Goal: Complete application form: Complete application form

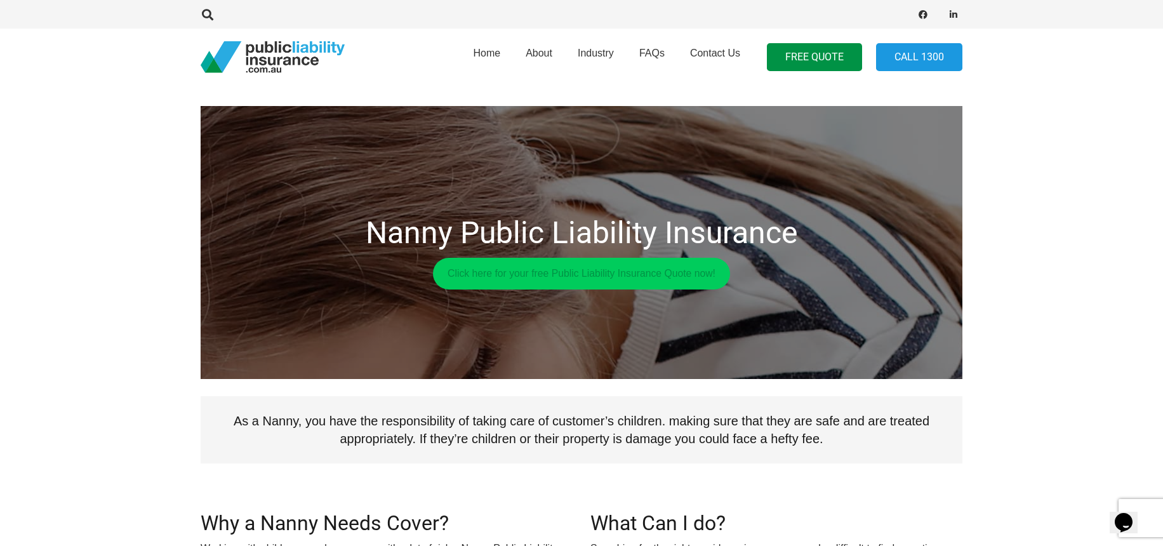
click at [656, 269] on link "Click here for your free Public Liability Insurance Quote now!" at bounding box center [581, 274] width 297 height 32
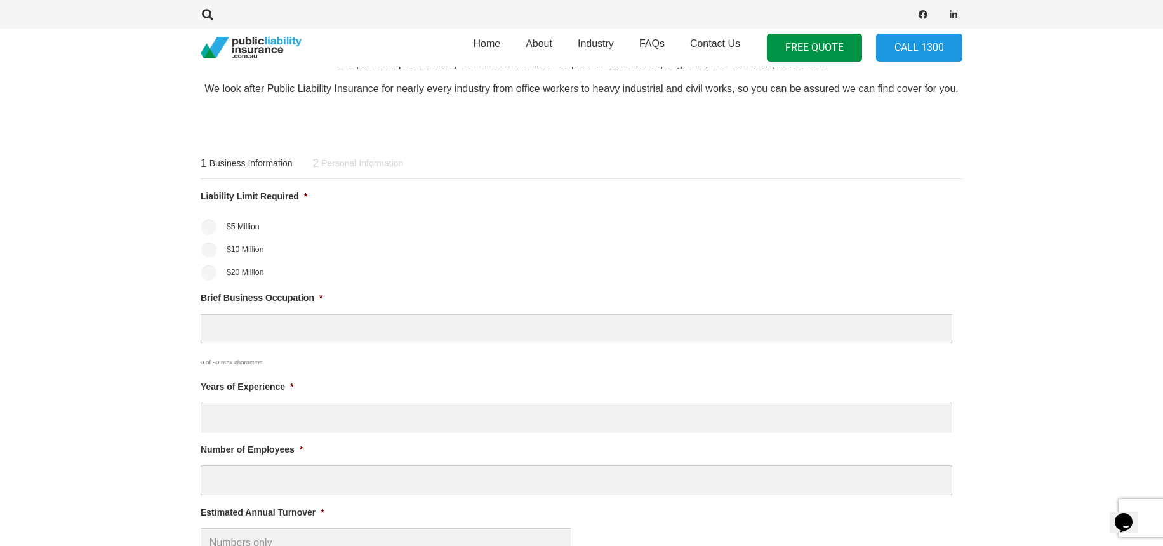
scroll to position [461, 1]
click at [247, 166] on span "Business Information" at bounding box center [250, 163] width 83 height 11
click at [212, 223] on input "$5 Million" at bounding box center [208, 227] width 15 height 15
radio input "true"
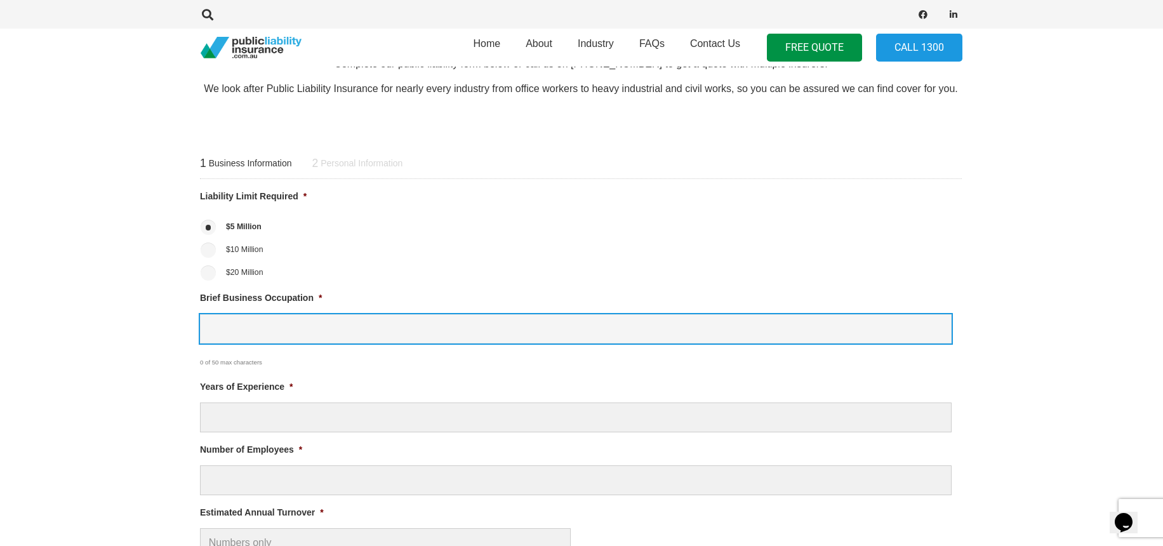
click at [258, 326] on input "Brief Business Occupation *" at bounding box center [576, 329] width 752 height 30
type input "Nanny"
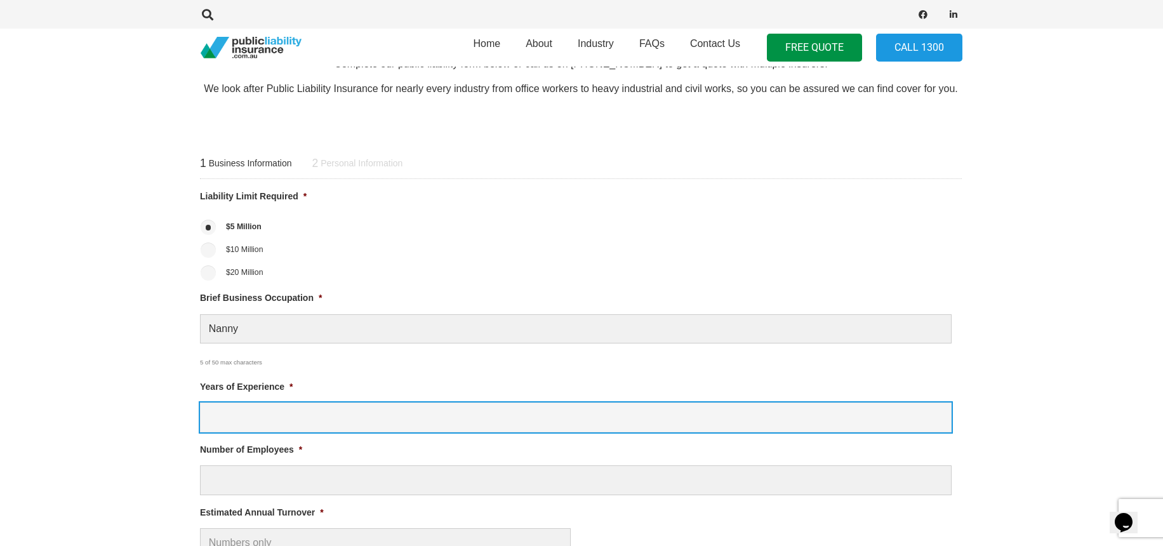
click at [274, 415] on input "Years of Experience *" at bounding box center [576, 417] width 752 height 30
type input "10"
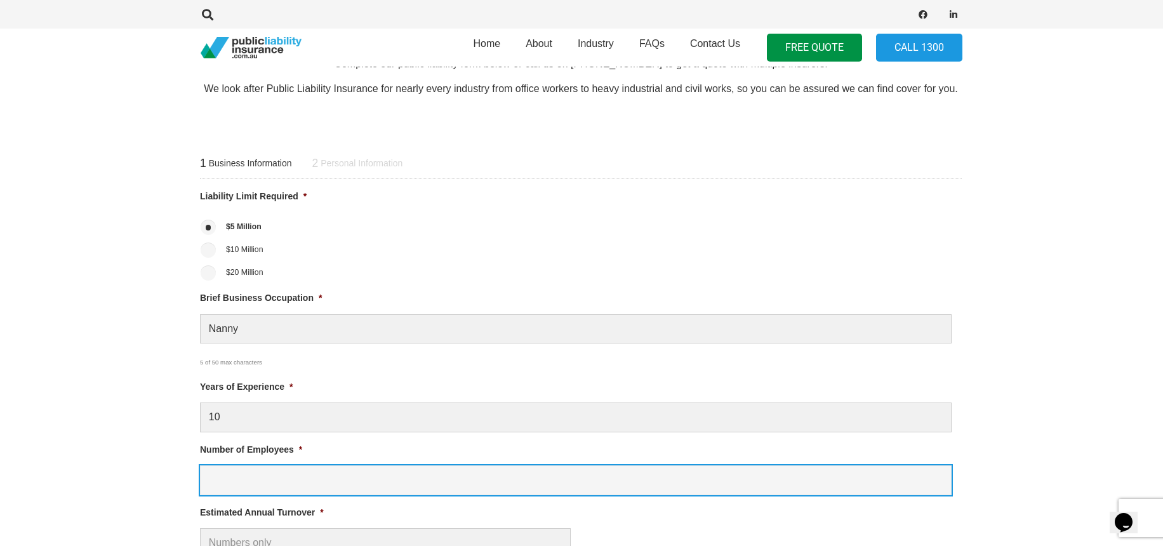
click at [315, 485] on input "Number of Employees *" at bounding box center [576, 480] width 752 height 30
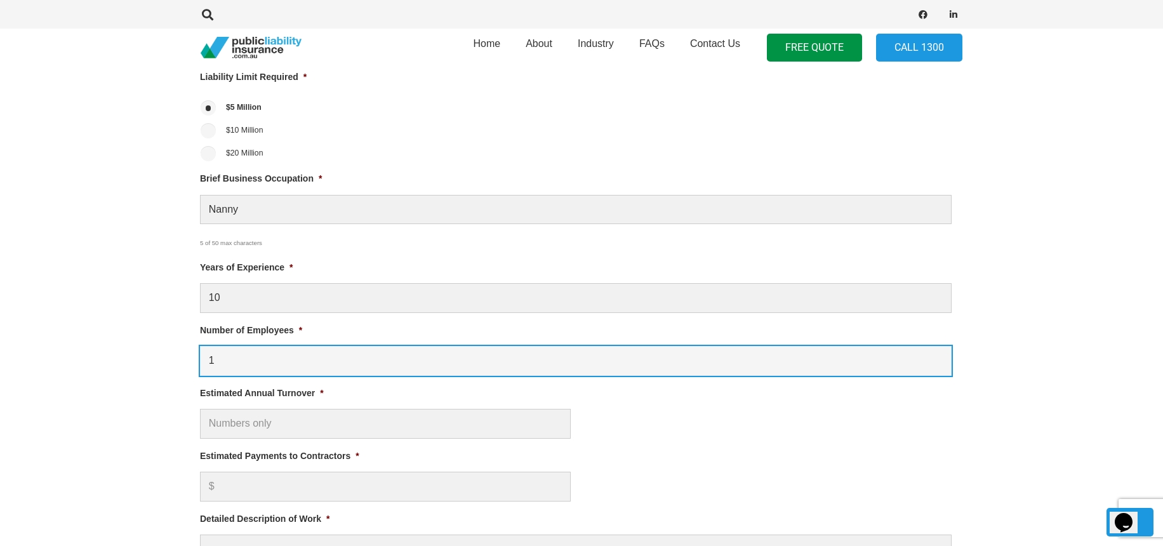
scroll to position [582, 1]
type input "1"
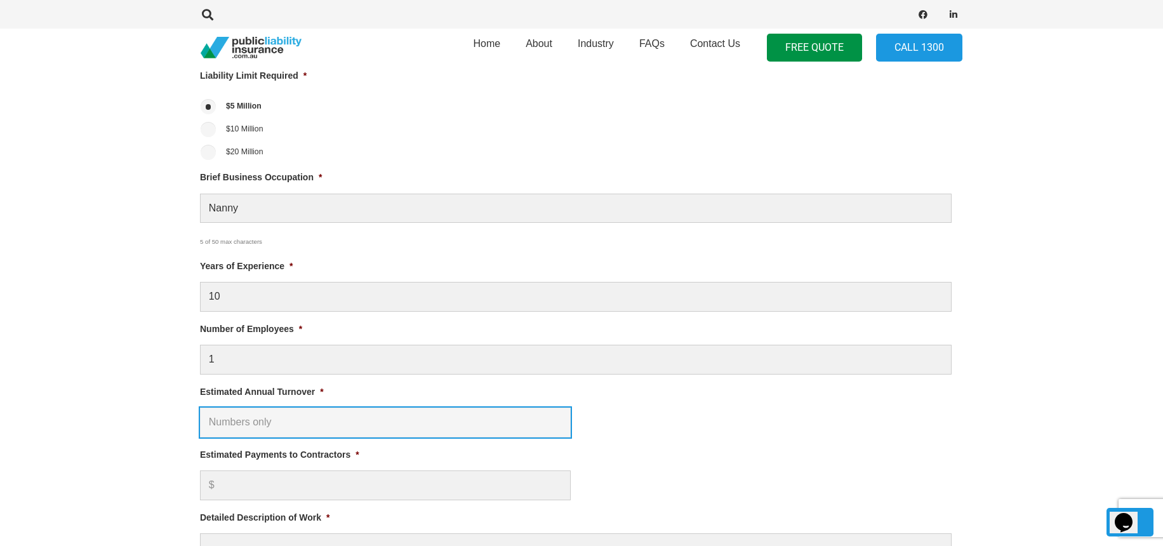
click at [257, 419] on input "Estimated Annual Turnover *" at bounding box center [385, 423] width 371 height 30
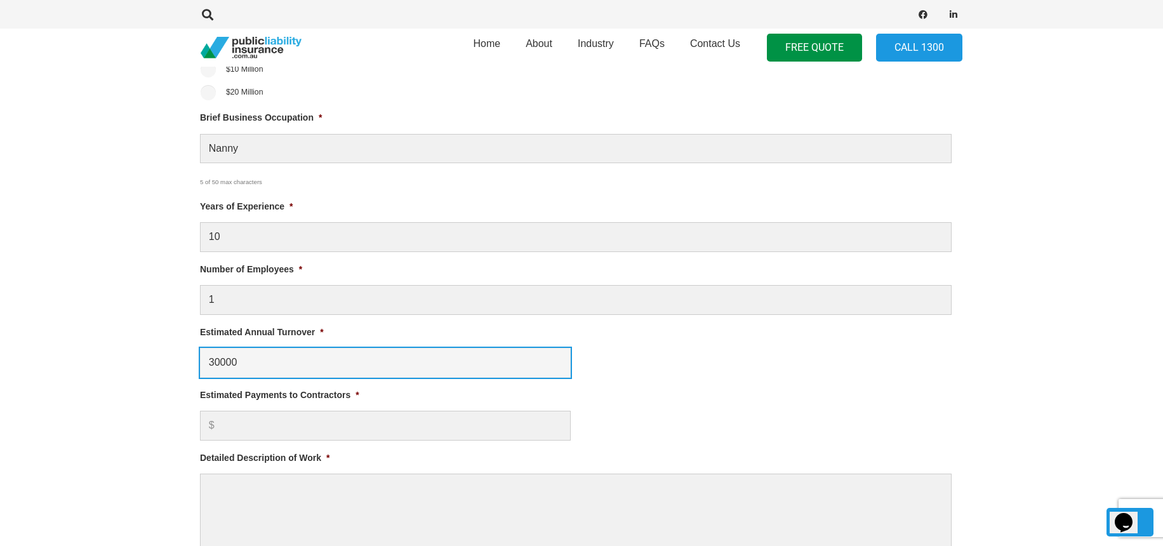
scroll to position [644, 1]
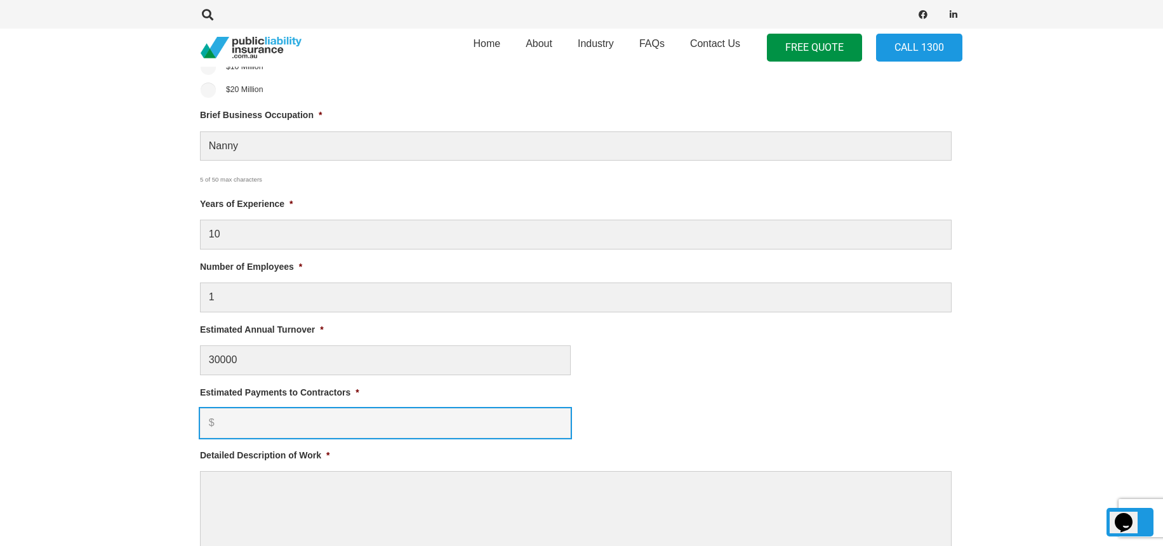
type input "$ 30,000.00"
click at [239, 413] on input "Estimated Payments to Contractors *" at bounding box center [385, 423] width 371 height 30
type input "0"
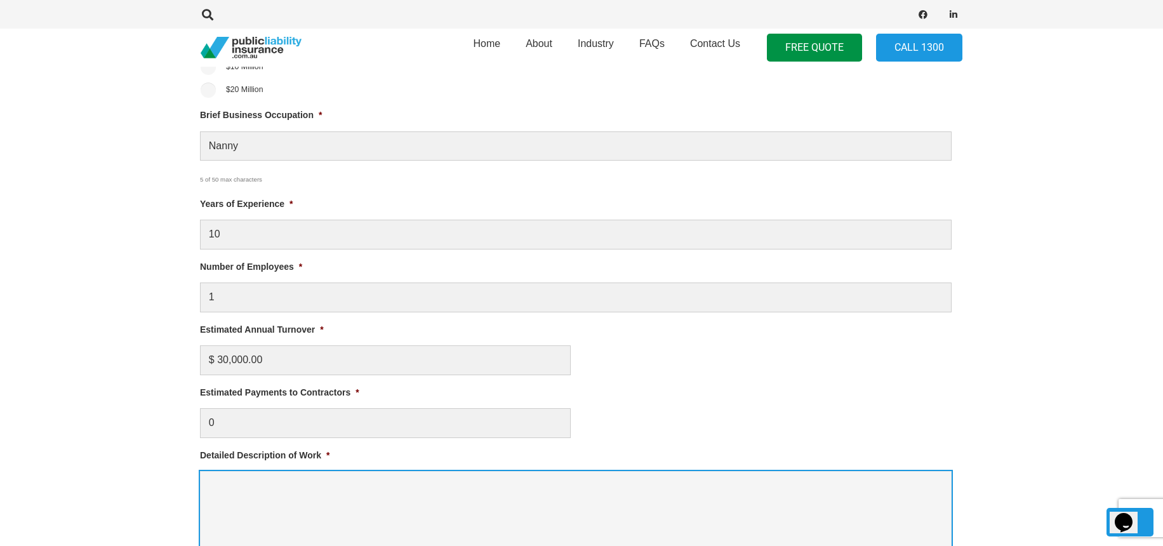
click at [285, 494] on textarea "Detailed Description of Work *" at bounding box center [576, 522] width 752 height 102
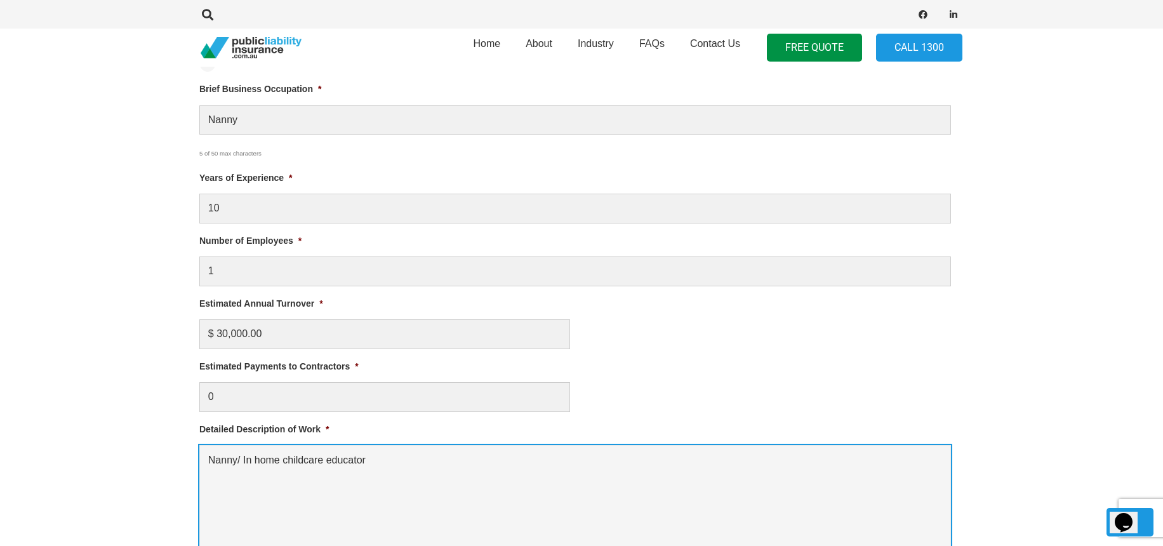
scroll to position [656, 2]
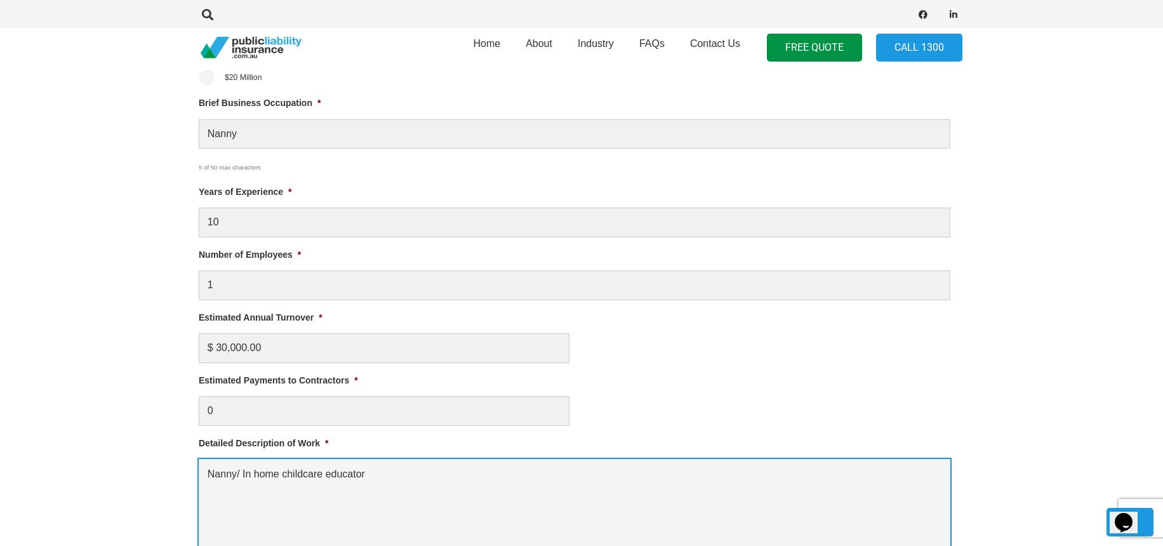
type textarea "Nanny/ In home childcare educator"
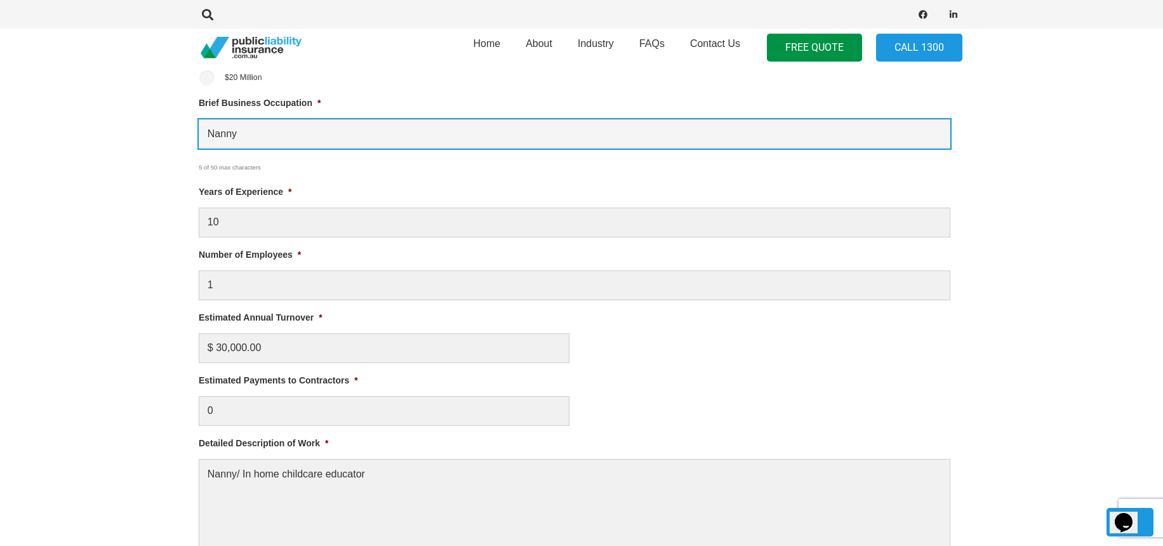
click at [256, 130] on input "Nanny" at bounding box center [575, 134] width 752 height 30
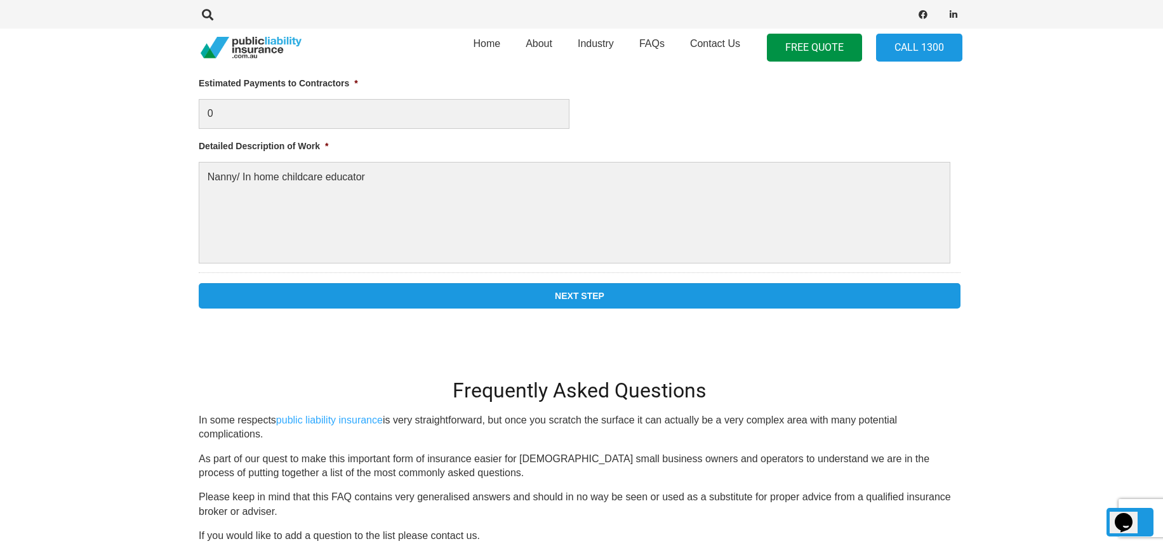
scroll to position [953, 2]
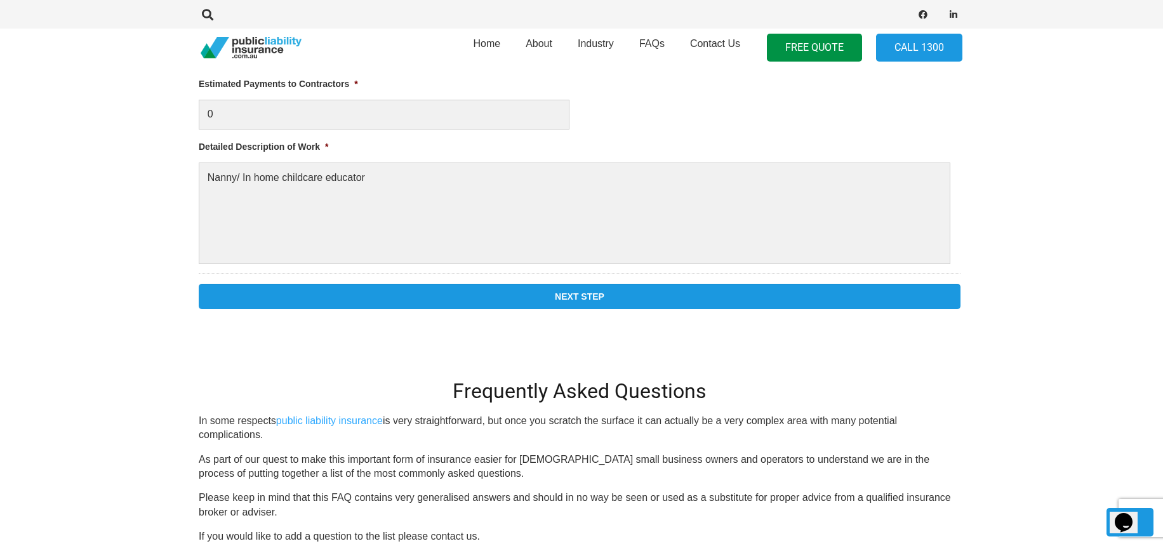
type input "Nanny and In home childcare educator"
click at [470, 302] on input "Next Step" at bounding box center [580, 296] width 762 height 25
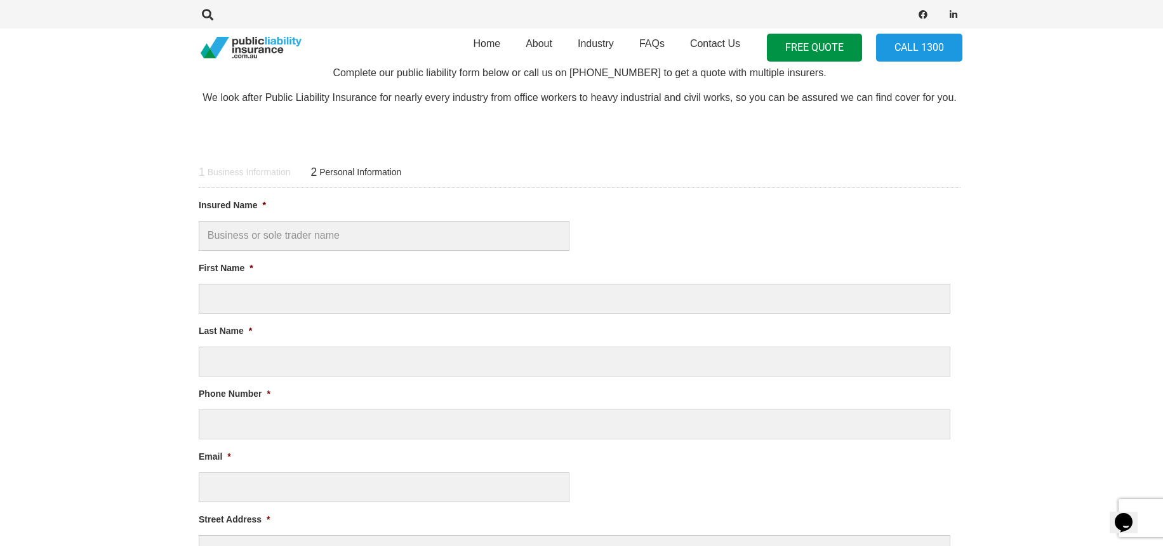
scroll to position [452, 2]
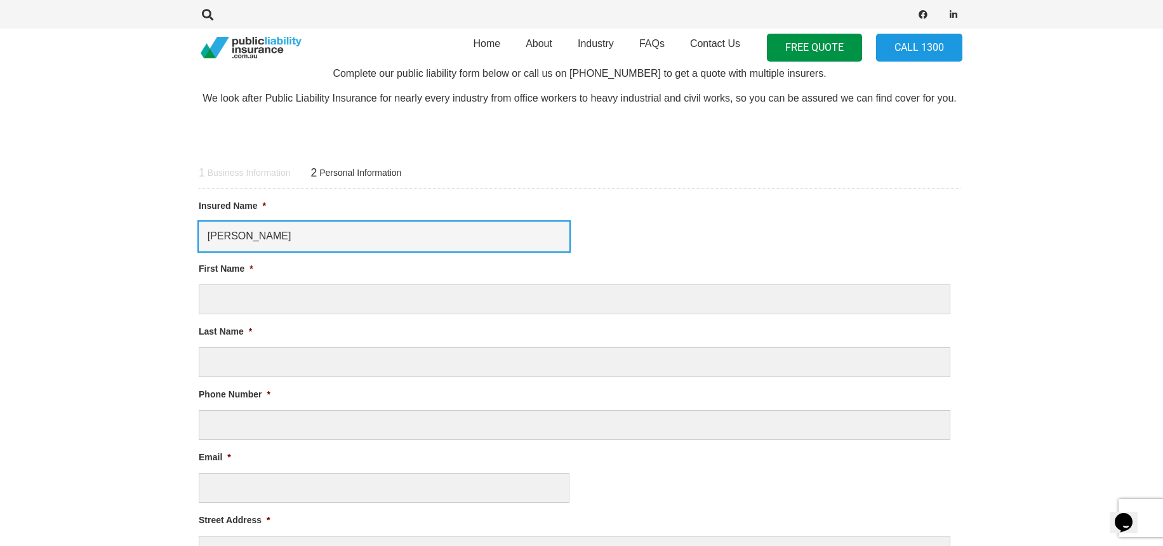
type input "Rebecca Anne Robson"
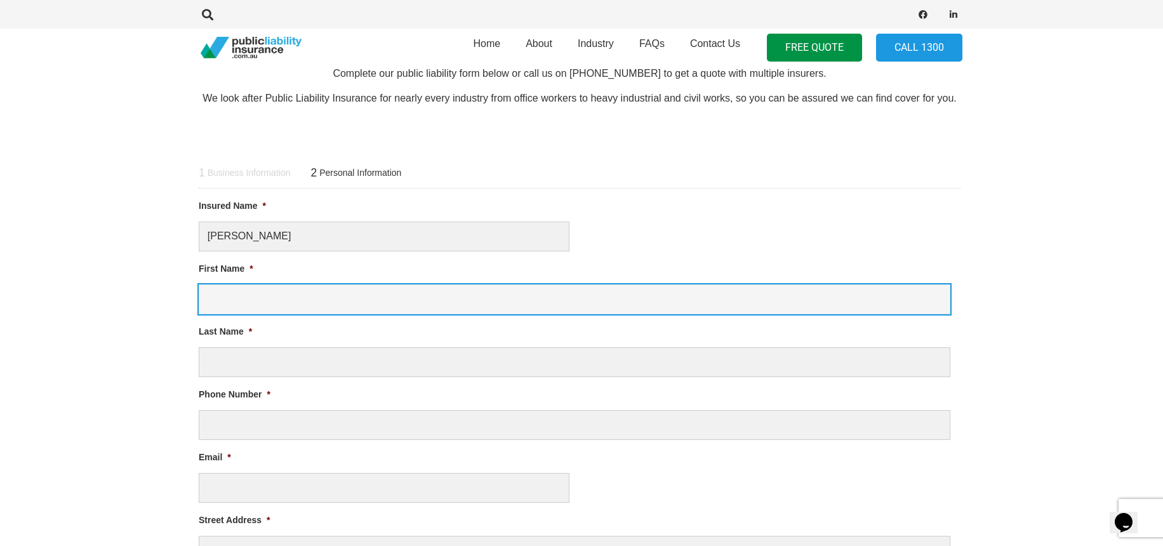
click at [263, 298] on input "First Name *" at bounding box center [575, 299] width 752 height 30
type input "Rebecca"
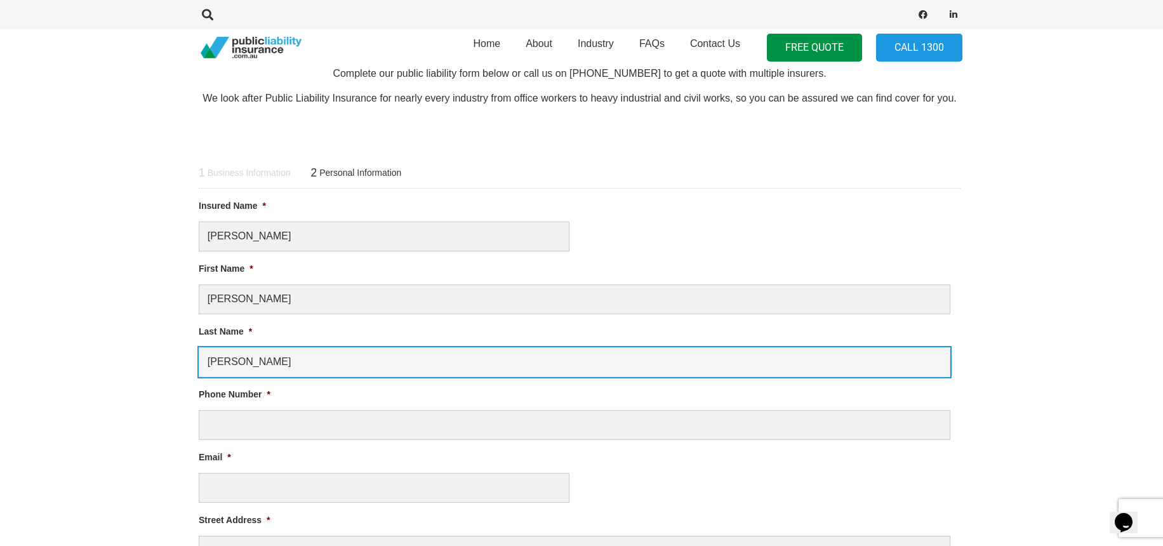
type input "Robson"
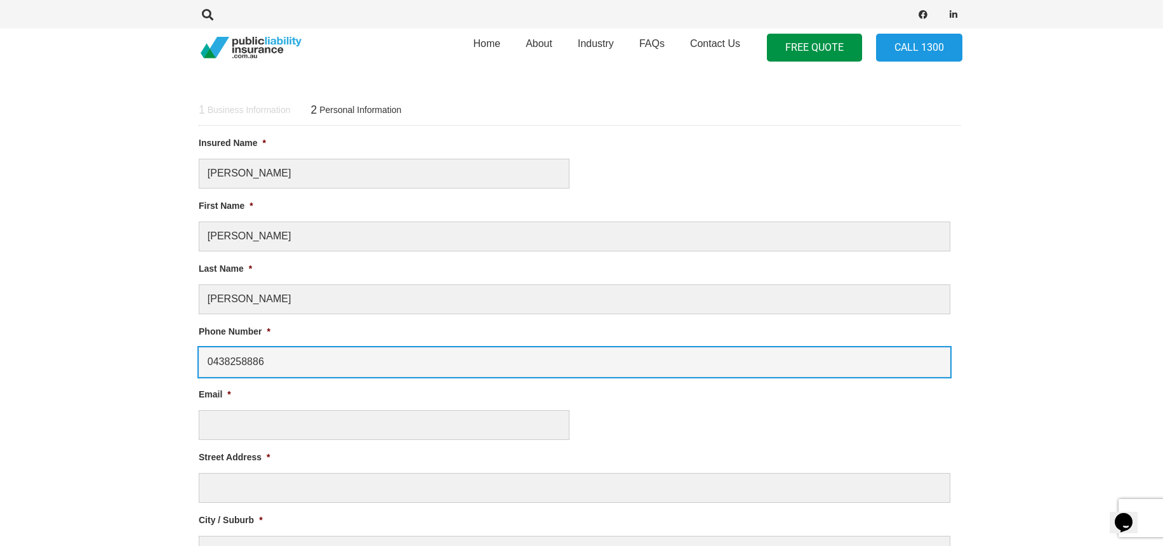
scroll to position [541, 2]
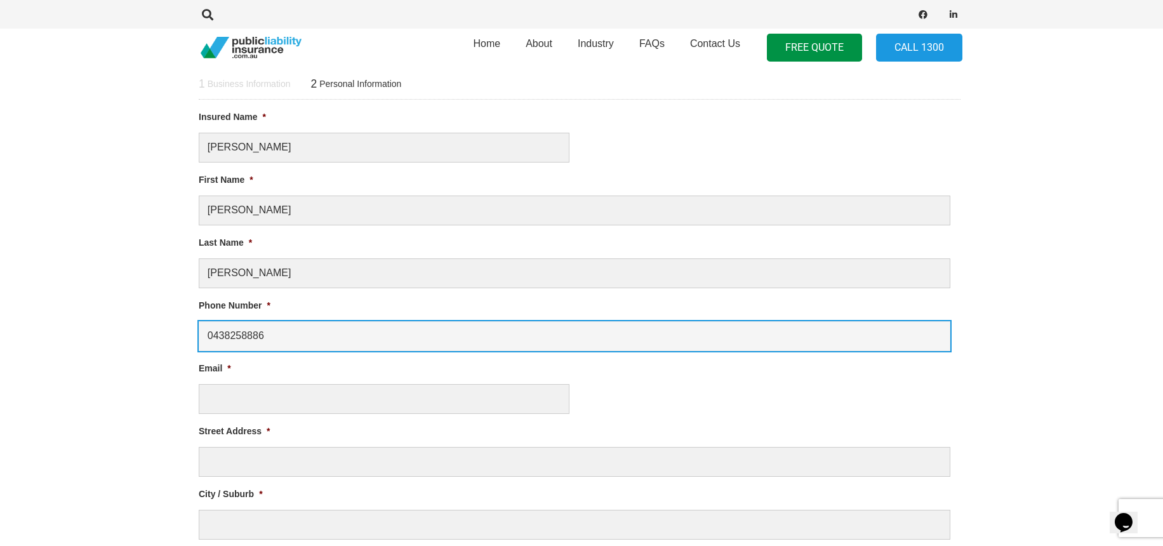
type input "0438258886"
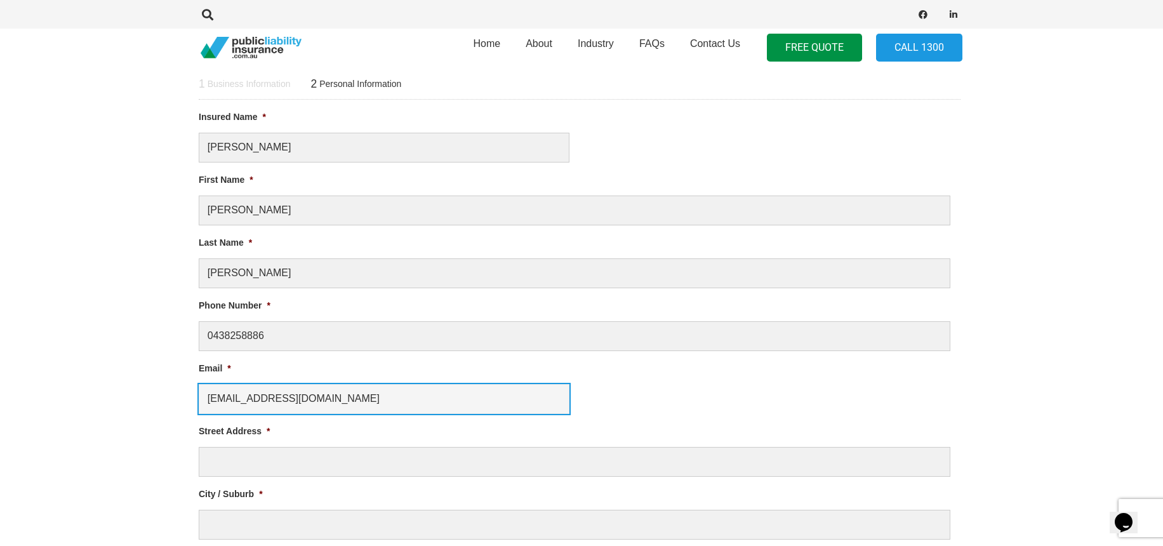
type input "becrobson26@icloud.com"
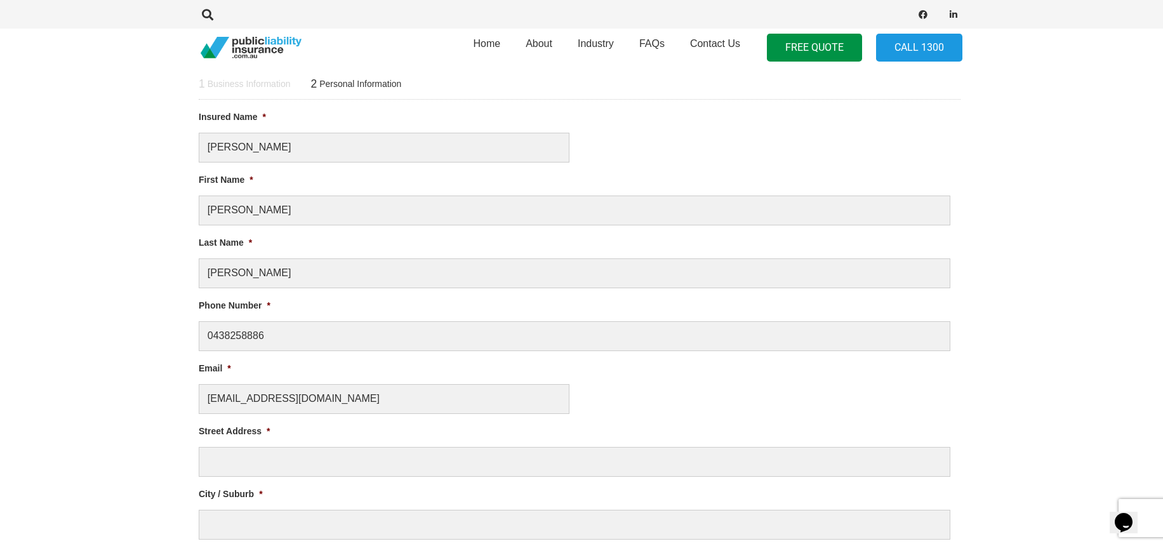
click at [310, 445] on li "Street Address *" at bounding box center [580, 450] width 762 height 53
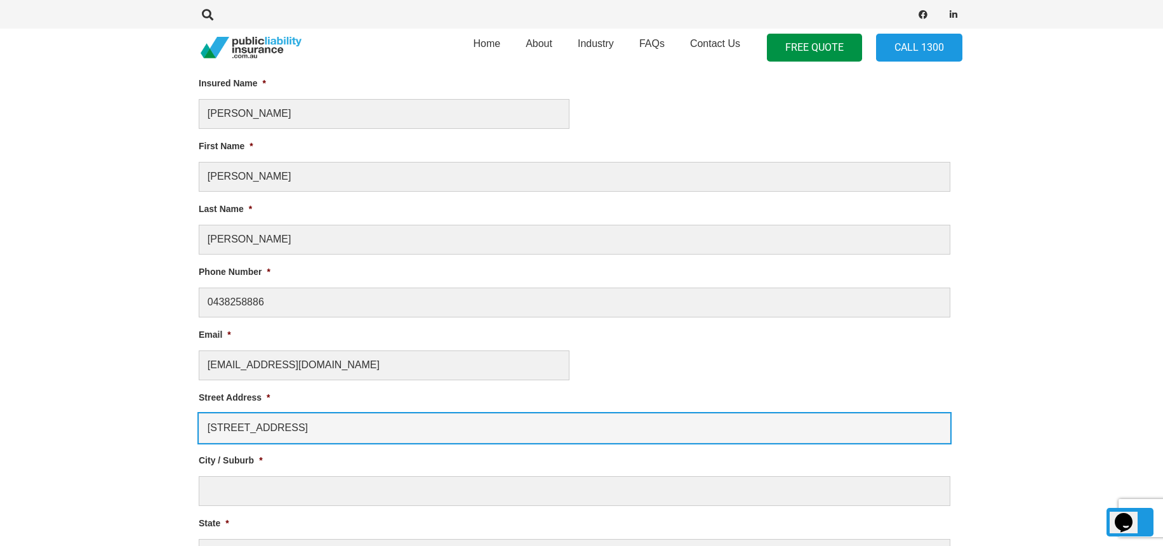
scroll to position [580, 2]
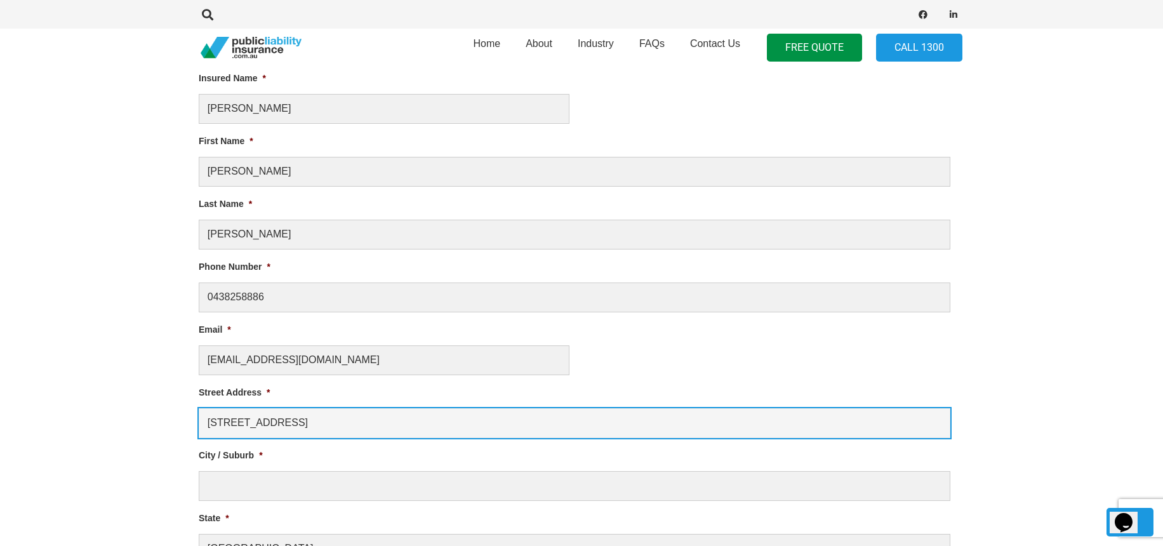
type input "13 Glenhaven Close"
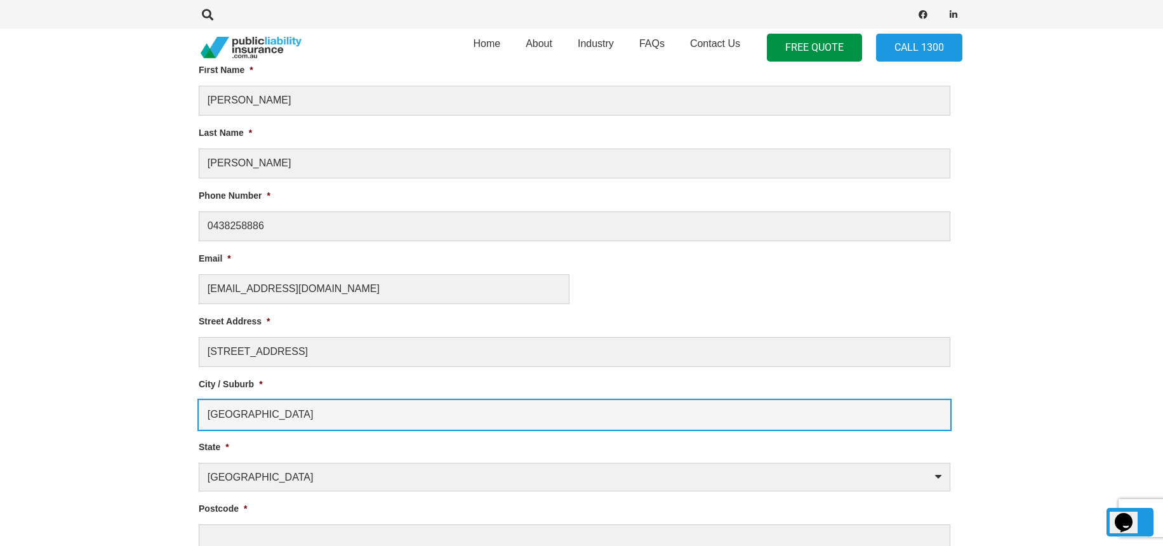
scroll to position [660, 2]
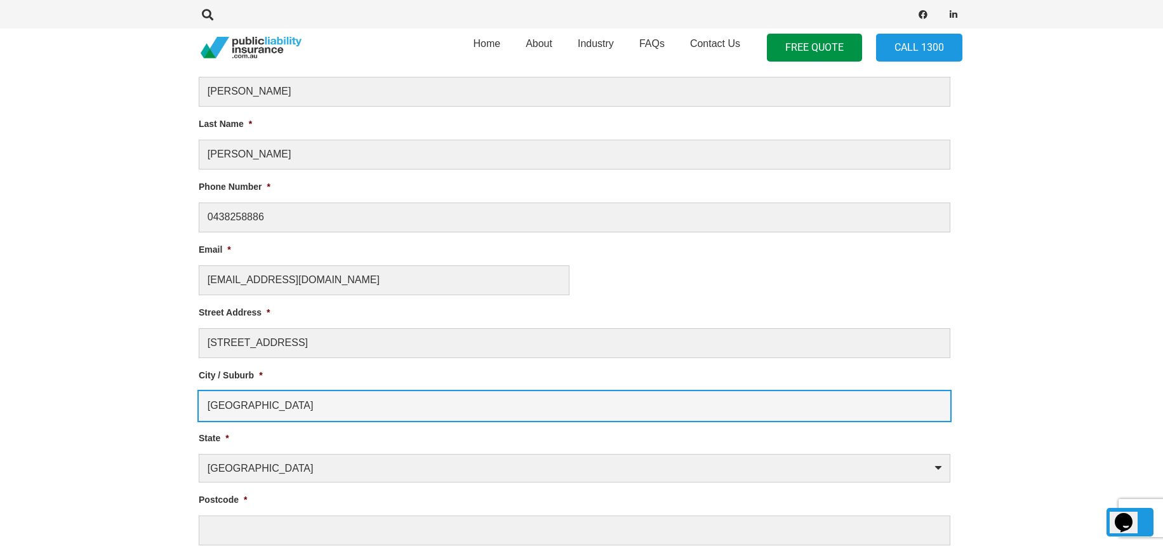
type input "Redland Bay"
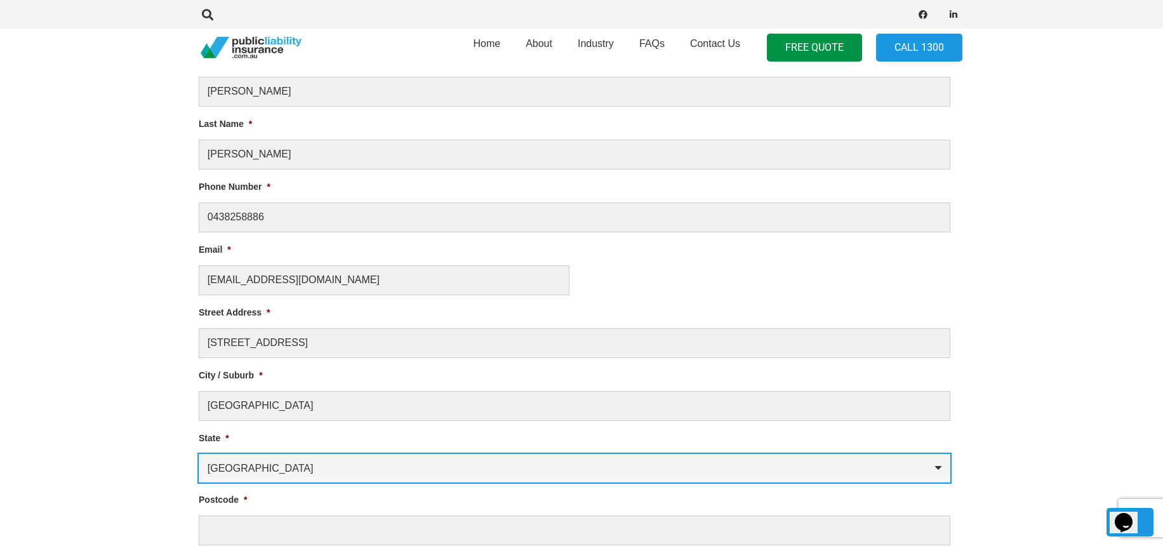
select select "Queensland"
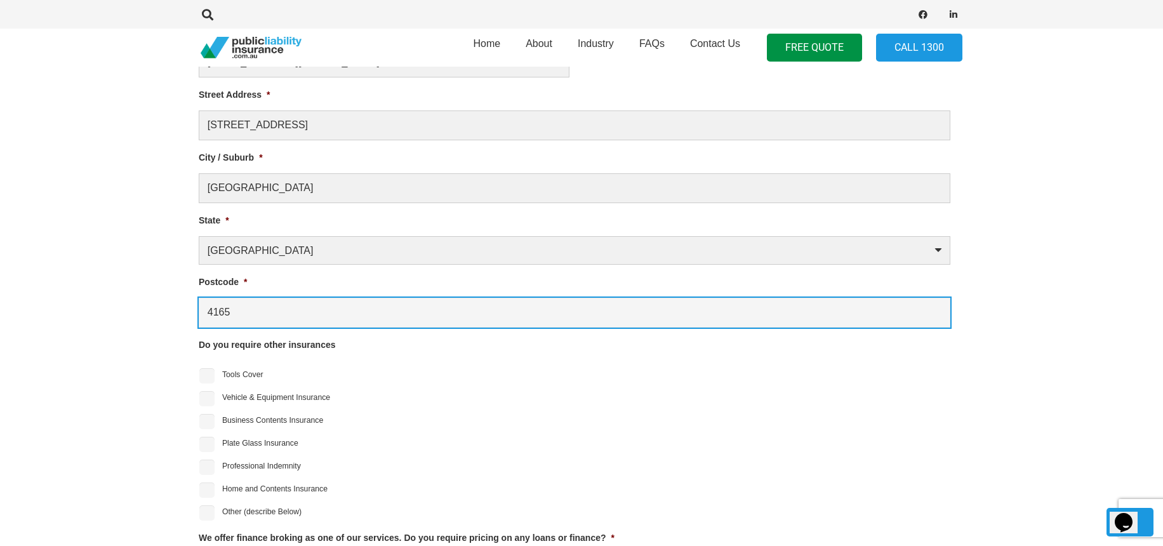
scroll to position [880, 2]
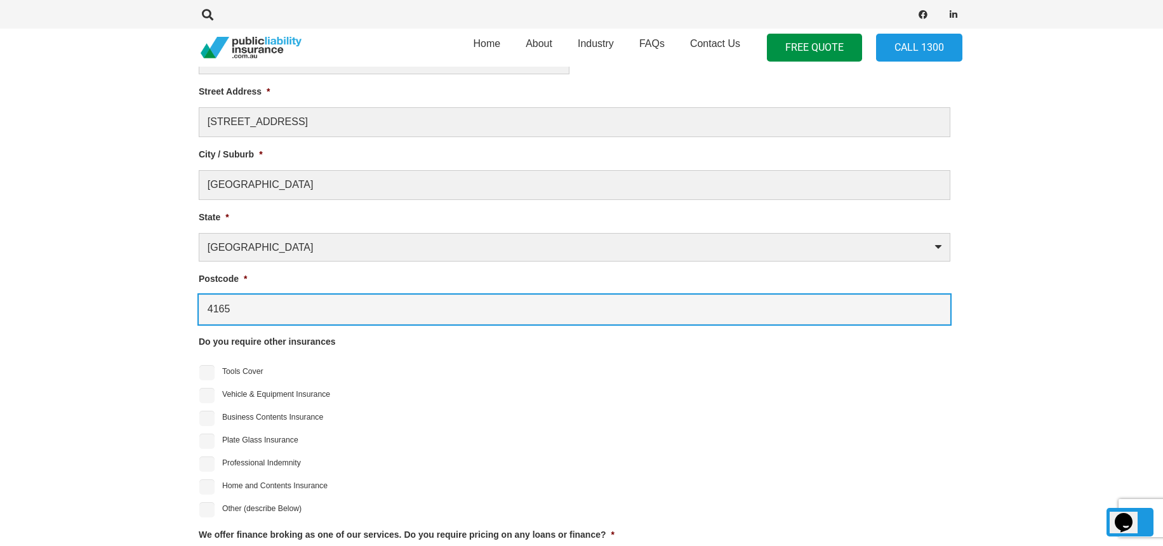
type input "4165"
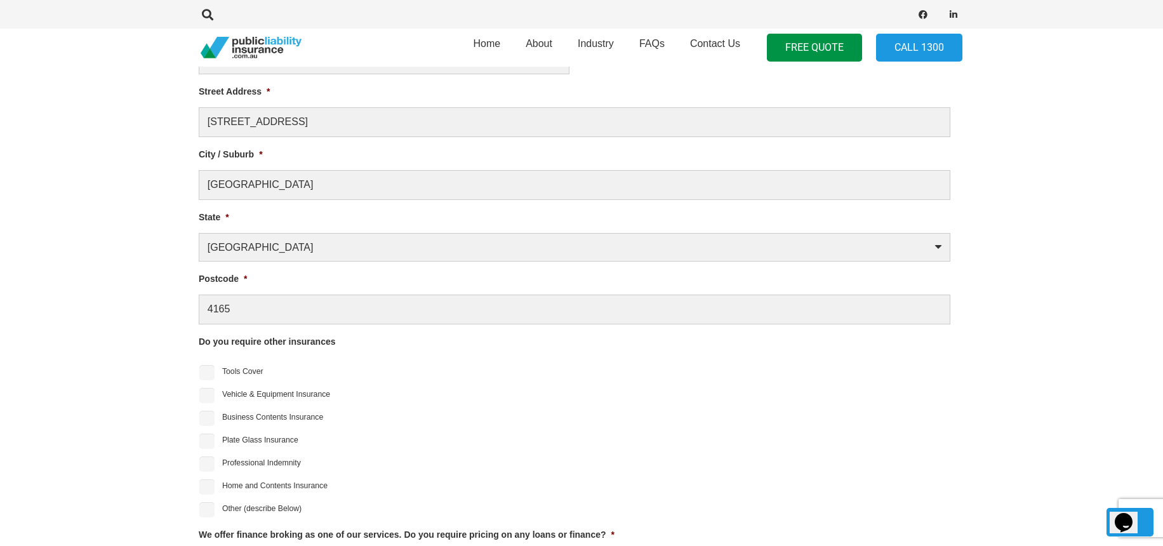
click at [249, 459] on label "Professional Indemnity" at bounding box center [261, 462] width 79 height 11
click at [215, 459] on input "Professional Indemnity" at bounding box center [206, 463] width 15 height 15
checkbox input "true"
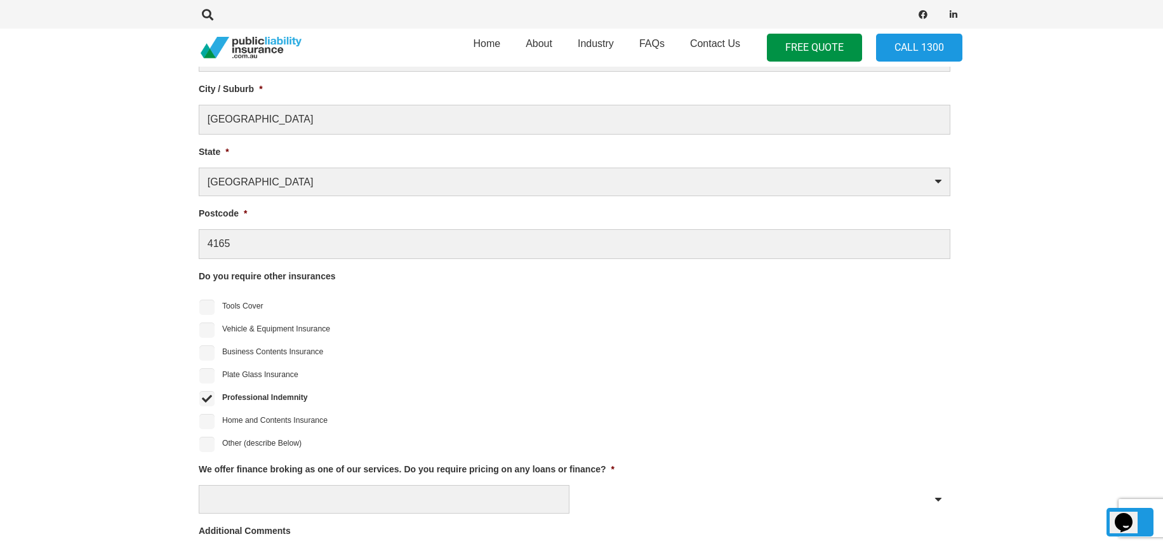
scroll to position [949, 2]
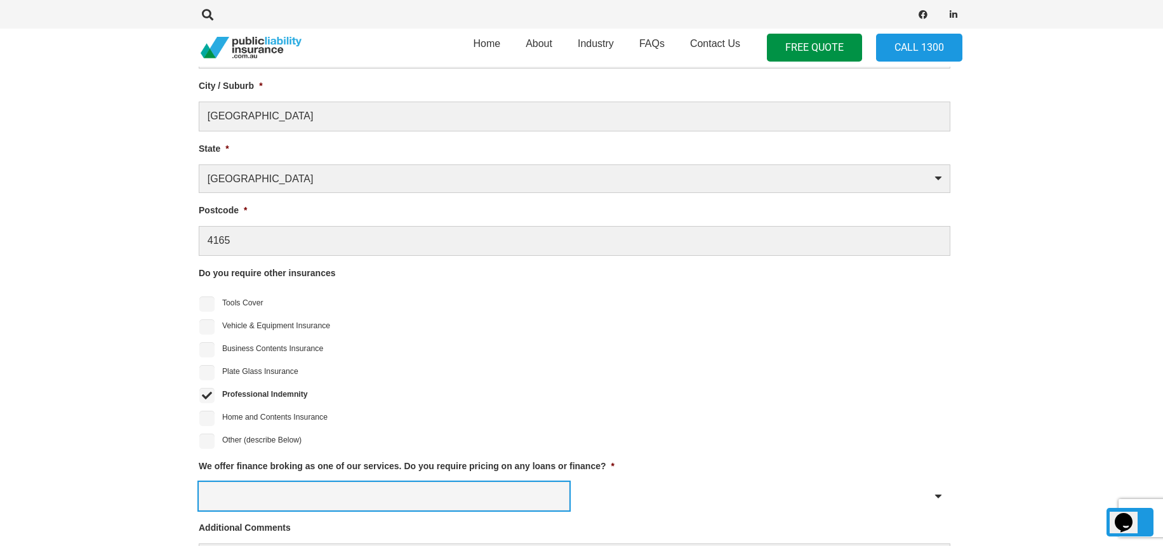
select select "No"
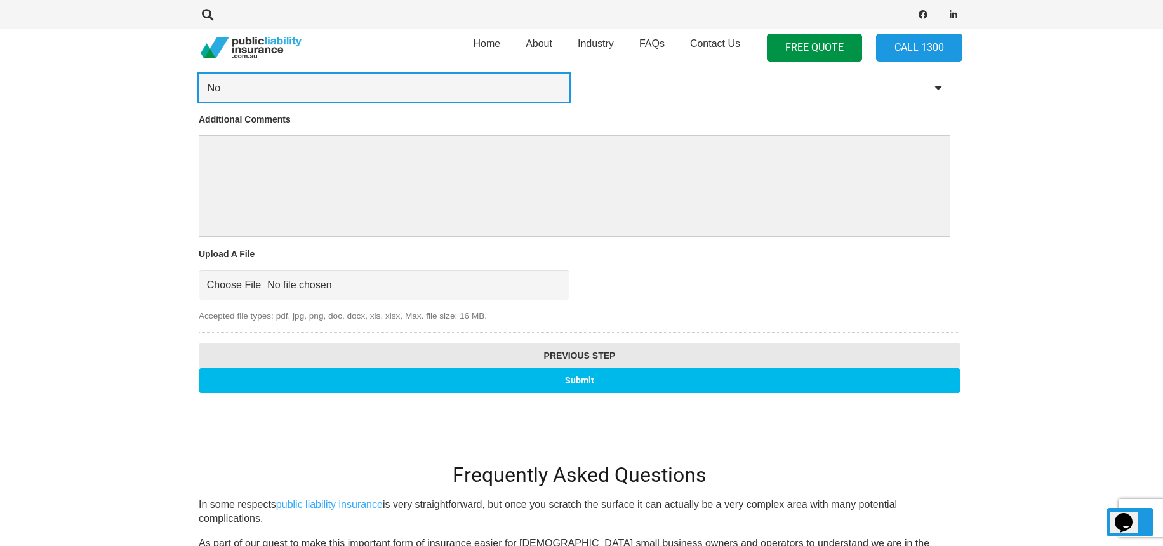
scroll to position [1359, 2]
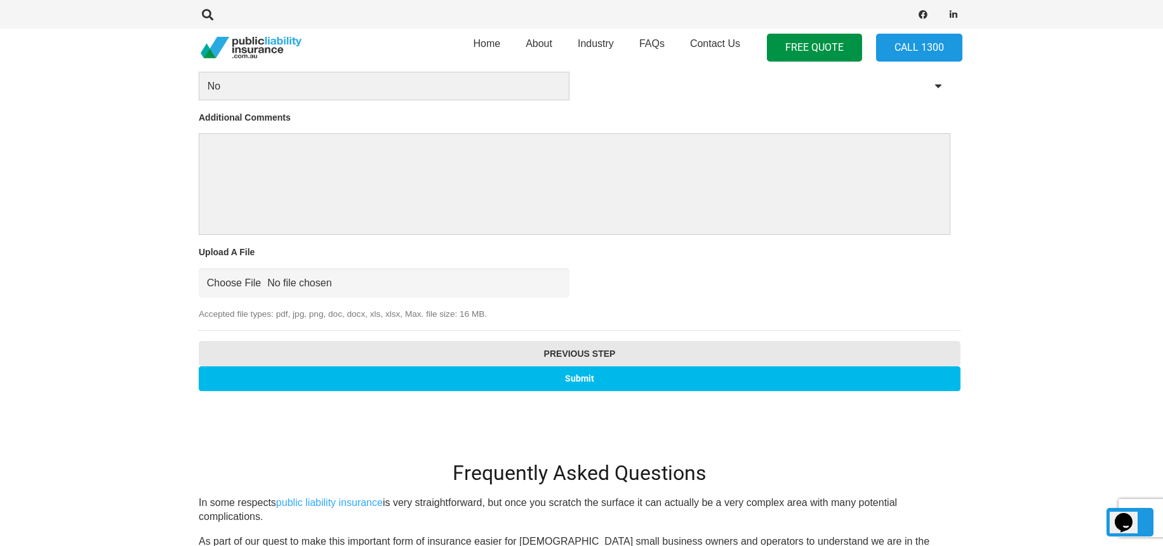
click at [581, 384] on input "Submit" at bounding box center [580, 378] width 762 height 25
click at [577, 376] on input "Submit" at bounding box center [580, 378] width 762 height 25
